Goal: Find specific page/section: Find specific page/section

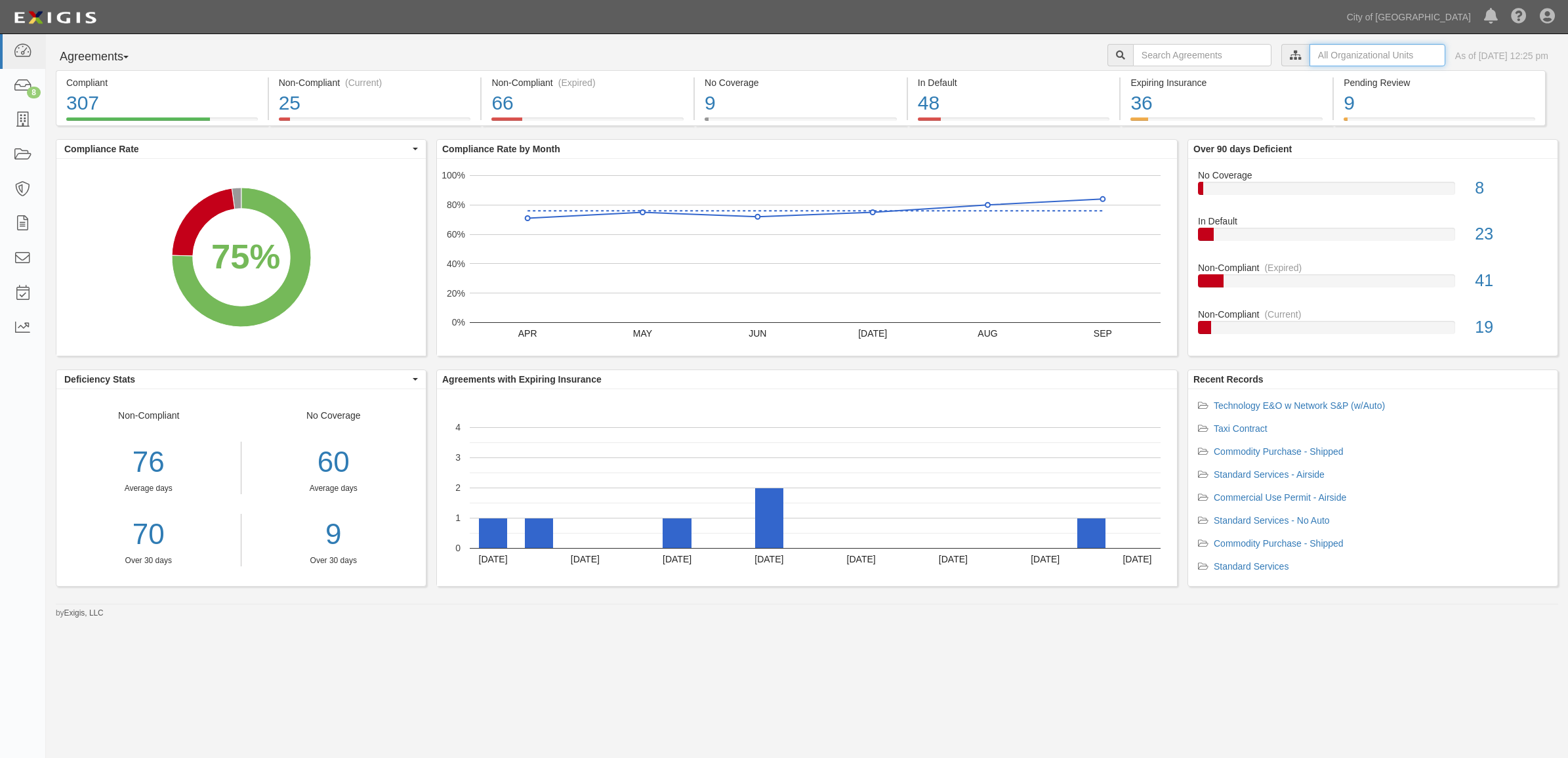
click at [1327, 53] on input "text" at bounding box center [1377, 55] width 136 height 22
click at [1154, 77] on icon at bounding box center [1158, 79] width 9 height 6
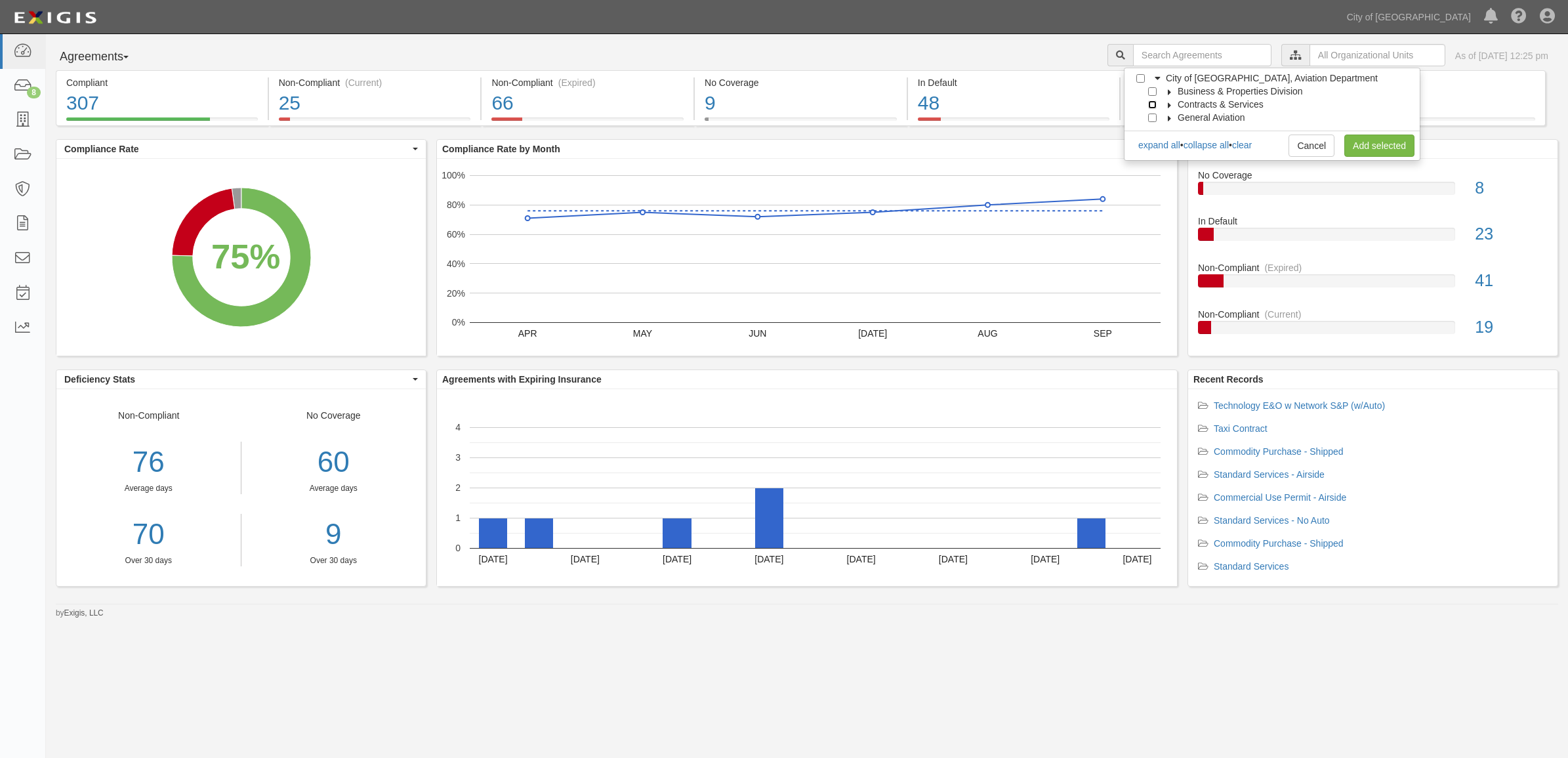
click at [1152, 103] on input "Contracts & Services" at bounding box center [1152, 104] width 8 height 8
checkbox input "true"
click at [1371, 142] on link "Add selected" at bounding box center [1379, 145] width 70 height 22
